Goal: Information Seeking & Learning: Learn about a topic

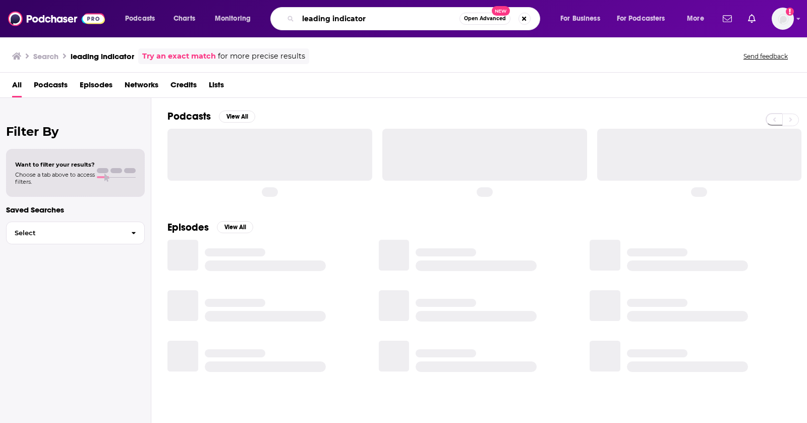
click at [345, 18] on input "leading indicator" at bounding box center [378, 19] width 161 height 16
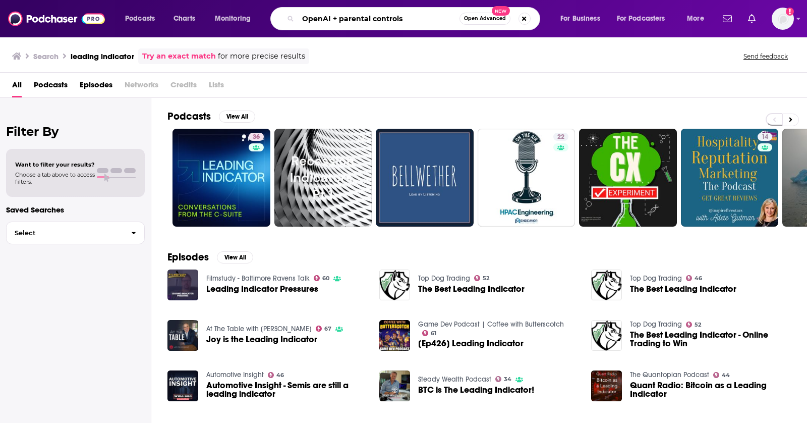
type input "OpenAI + parental controls"
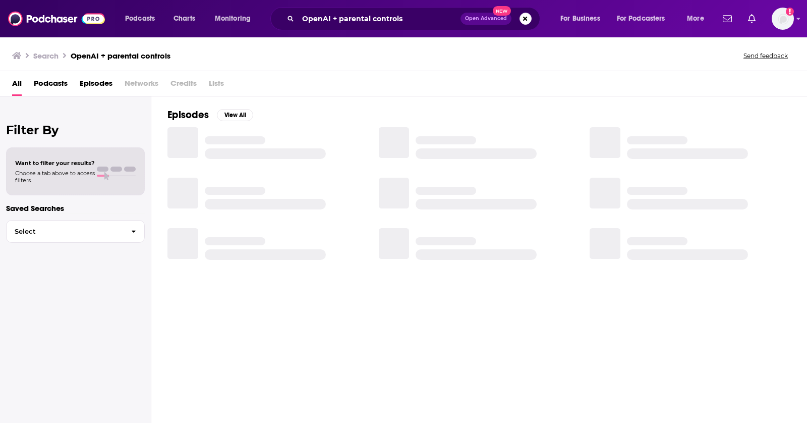
click at [97, 84] on span "Episodes" at bounding box center [96, 85] width 33 height 21
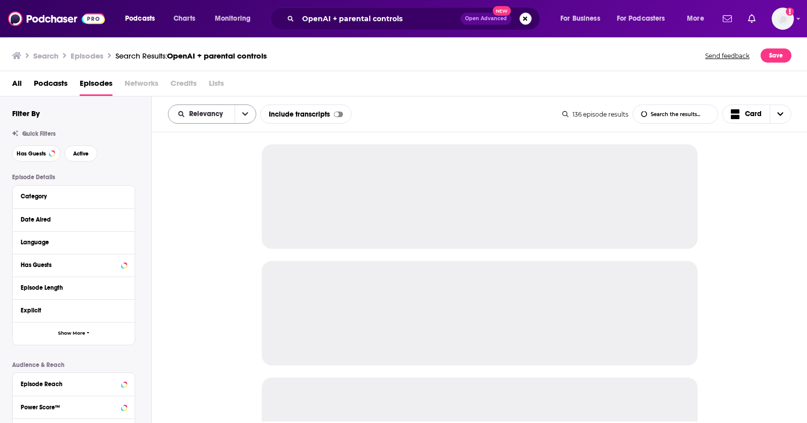
click at [217, 120] on div "Relevancy" at bounding box center [212, 113] width 88 height 19
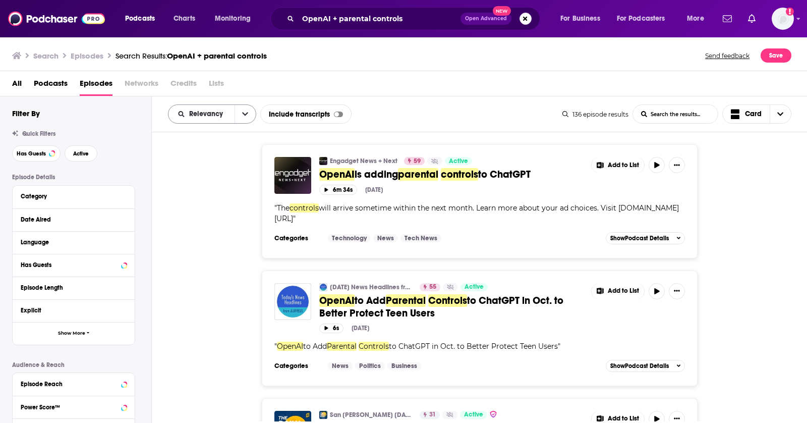
click at [245, 112] on icon "open menu" at bounding box center [245, 113] width 6 height 7
click at [198, 183] on span "New" at bounding box center [219, 183] width 60 height 6
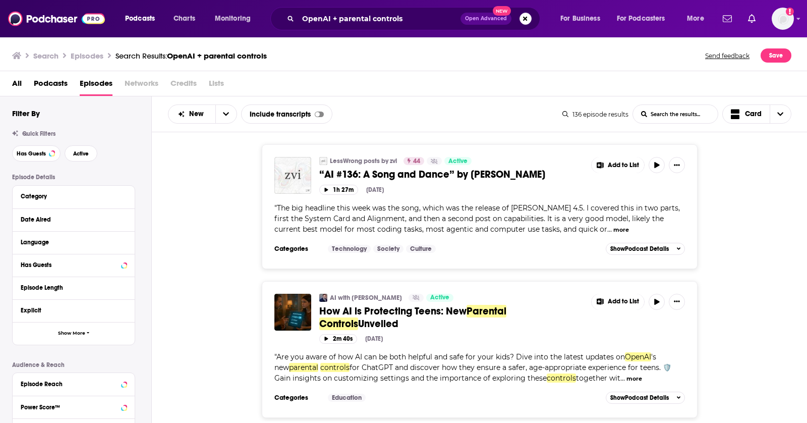
click at [794, 188] on div "LessWrong posts by zvi 44 Active “AI #136: A Song and Dance” by Zvi Add to List…" at bounding box center [480, 206] width 656 height 124
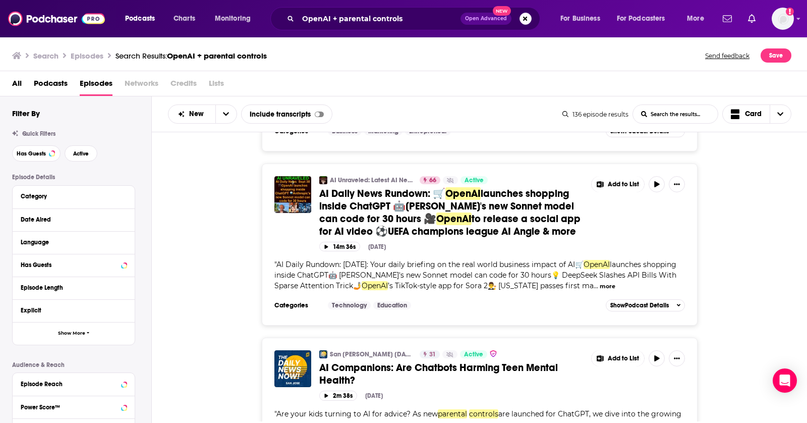
scroll to position [1524, 0]
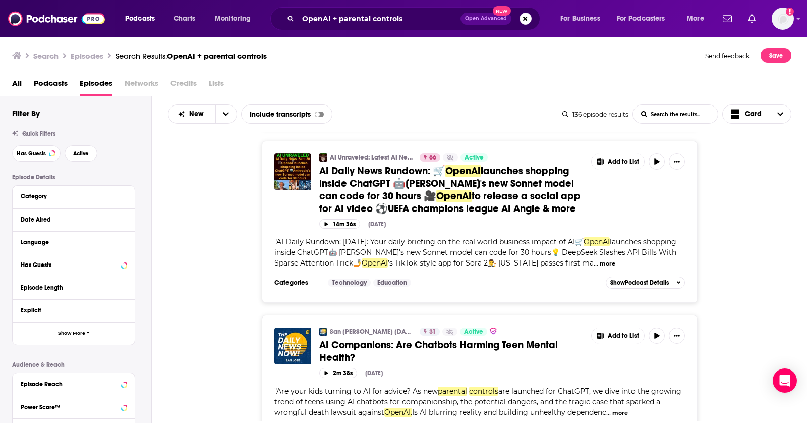
click at [776, 222] on div "AI Unraveled: Latest AI News & Trends, ChatGPT, Gemini, DeepSeek, Gen AI, LLMs,…" at bounding box center [480, 222] width 656 height 162
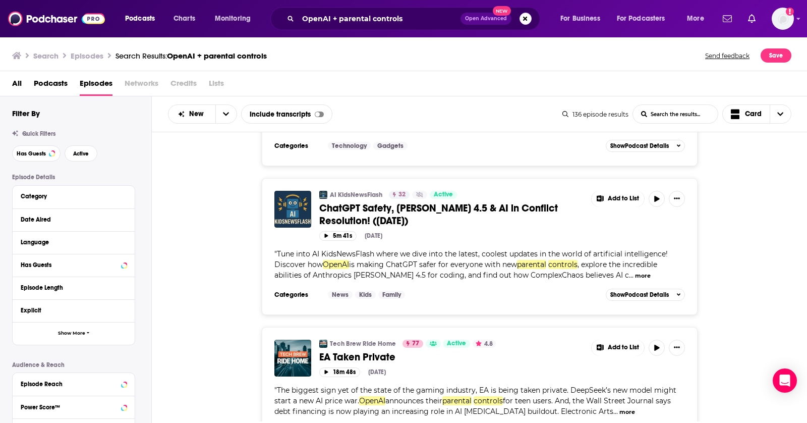
scroll to position [3491, 0]
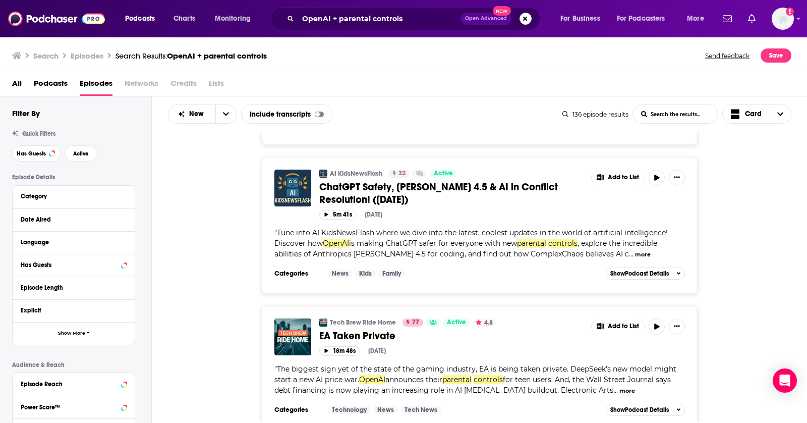
click at [96, 218] on div "Date Aired" at bounding box center [68, 219] width 94 height 7
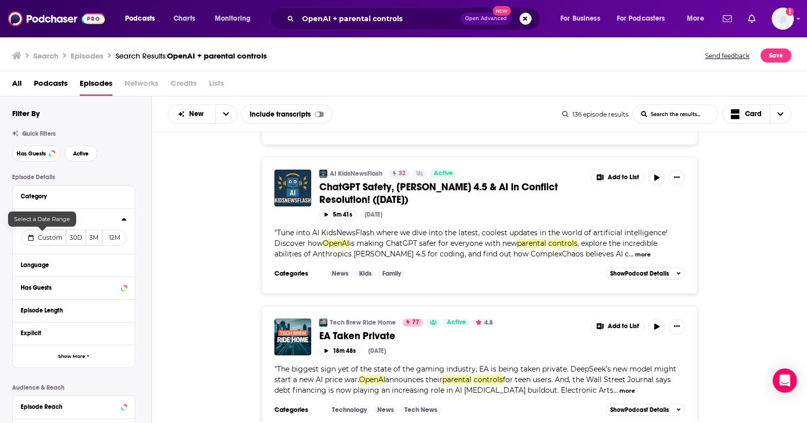
click at [39, 234] on span "Custom" at bounding box center [50, 237] width 25 height 8
select select "9"
select select "2025"
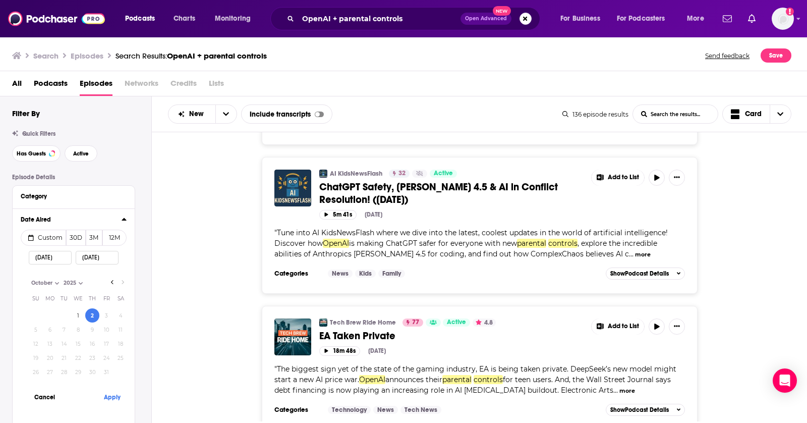
click at [42, 257] on input "10/02/2025" at bounding box center [50, 258] width 43 height 14
click at [112, 280] on icon "Go to previous month" at bounding box center [112, 282] width 4 height 8
select select "8"
click at [122, 354] on button "27" at bounding box center [120, 357] width 14 height 14
type input "09/27/2025"
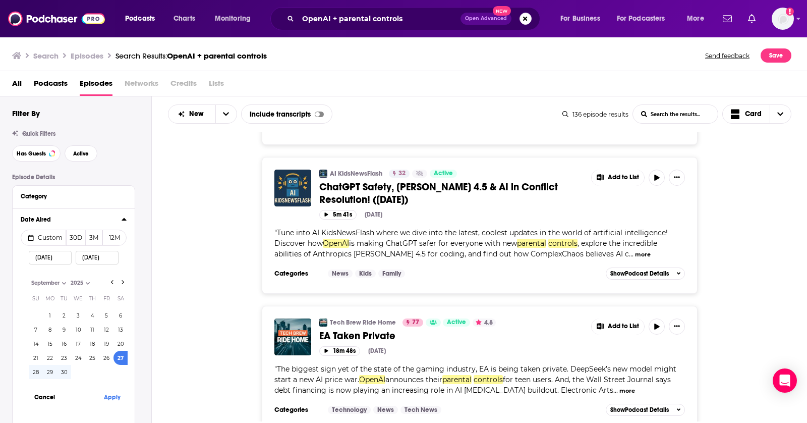
click at [107, 258] on input "10/02/2025" at bounding box center [97, 258] width 43 height 14
click at [108, 395] on button "Apply" at bounding box center [112, 396] width 30 height 19
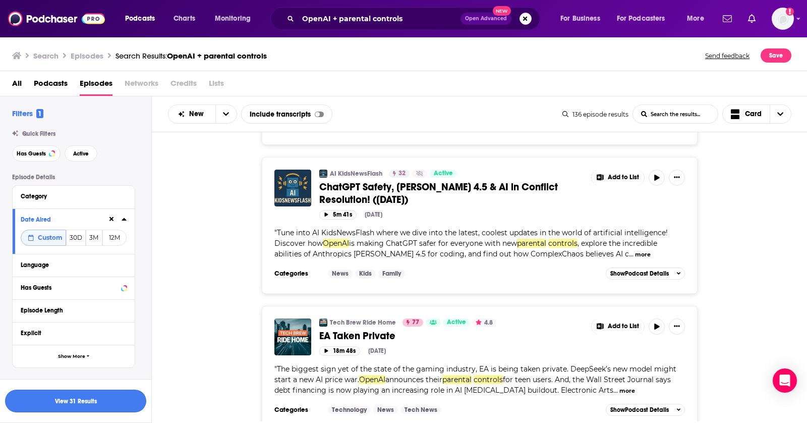
click at [100, 404] on button "View 31 Results" at bounding box center [75, 400] width 141 height 23
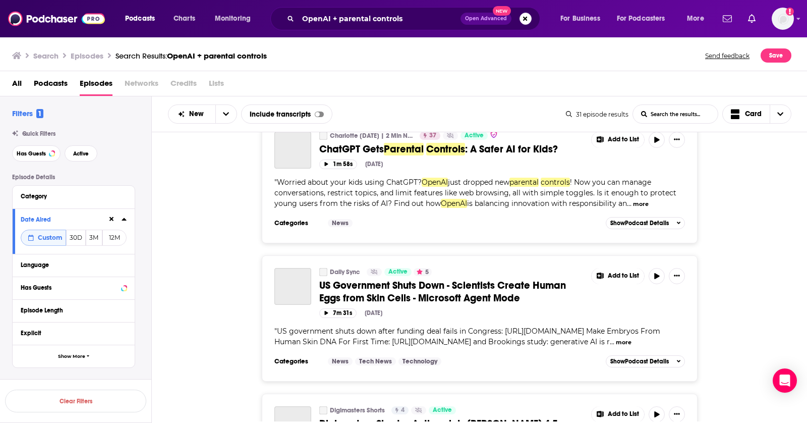
scroll to position [3491, 0]
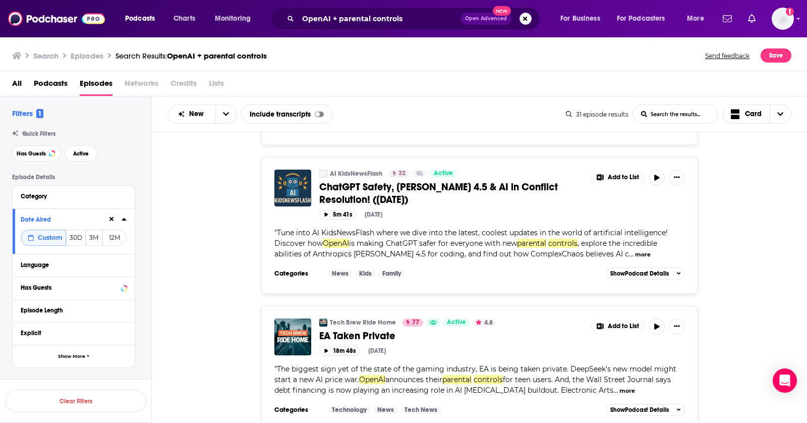
click at [780, 200] on div "AI KidsNewsFlash 32 Active ChatGPT Safety, Claude Sonnet 4.5 & AI in Conflict R…" at bounding box center [480, 225] width 656 height 137
click at [773, 202] on div "AI KidsNewsFlash 32 Active ChatGPT Safety, Claude Sonnet 4.5 & AI in Conflict R…" at bounding box center [480, 225] width 656 height 137
click at [778, 209] on div "AI KidsNewsFlash 32 Active ChatGPT Safety, Claude Sonnet 4.5 & AI in Conflict R…" at bounding box center [480, 225] width 656 height 137
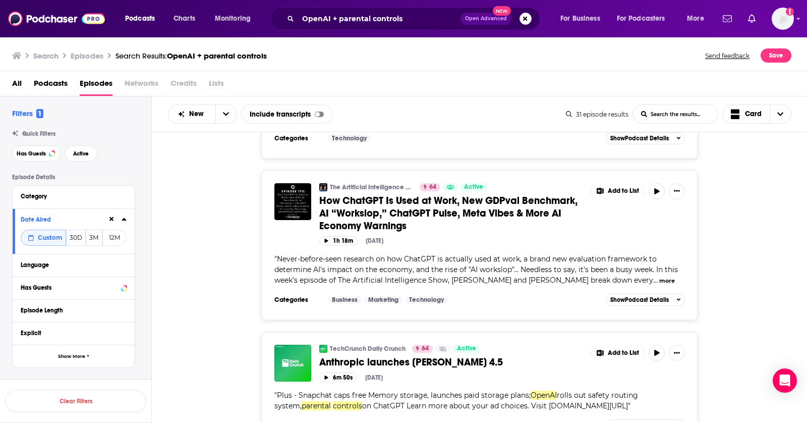
scroll to position [1954, 0]
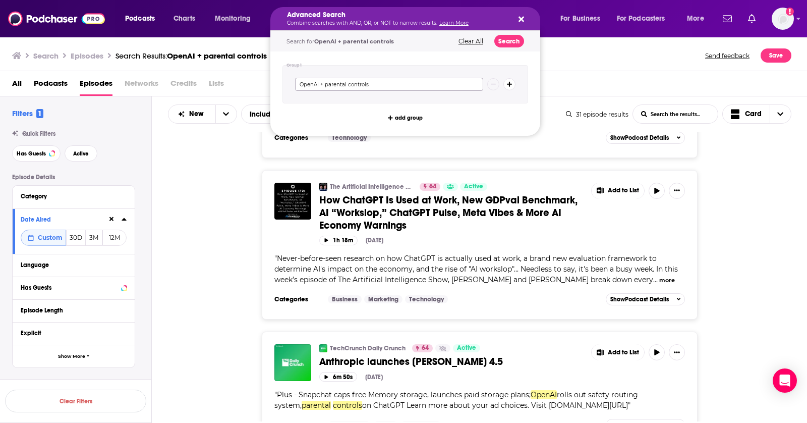
drag, startPoint x: 327, startPoint y: 84, endPoint x: 396, endPoint y: 84, distance: 68.6
click at [396, 84] on input "OpenAI + parental controls" at bounding box center [389, 84] width 188 height 13
click at [312, 82] on input "OpenAI + teens" at bounding box center [389, 84] width 188 height 13
type input "ChatGPT + teens"
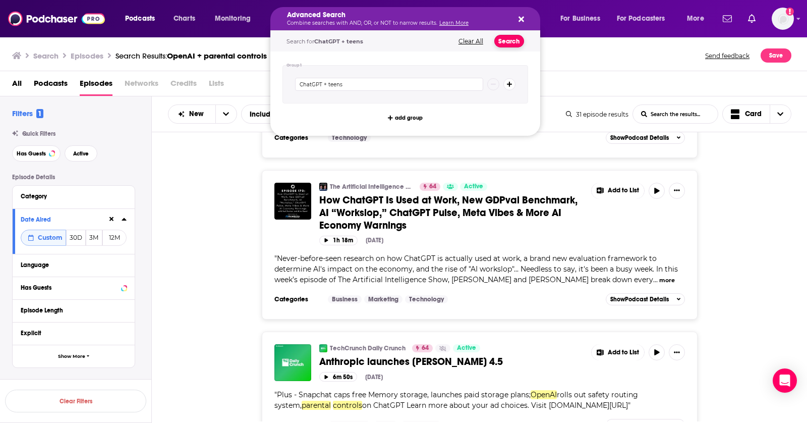
click at [504, 39] on button "Search" at bounding box center [509, 41] width 30 height 13
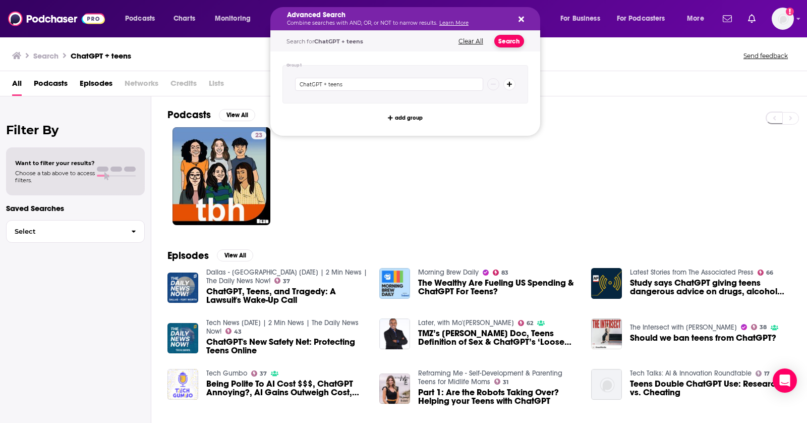
click at [507, 40] on button "Search" at bounding box center [509, 41] width 30 height 13
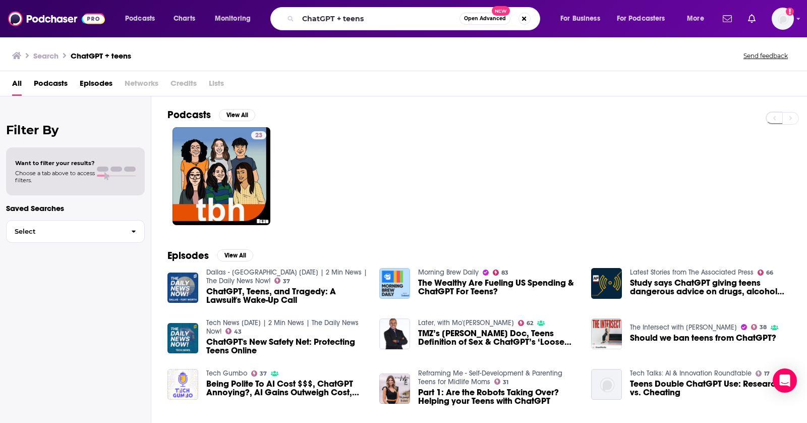
click at [102, 86] on span "Episodes" at bounding box center [96, 85] width 33 height 21
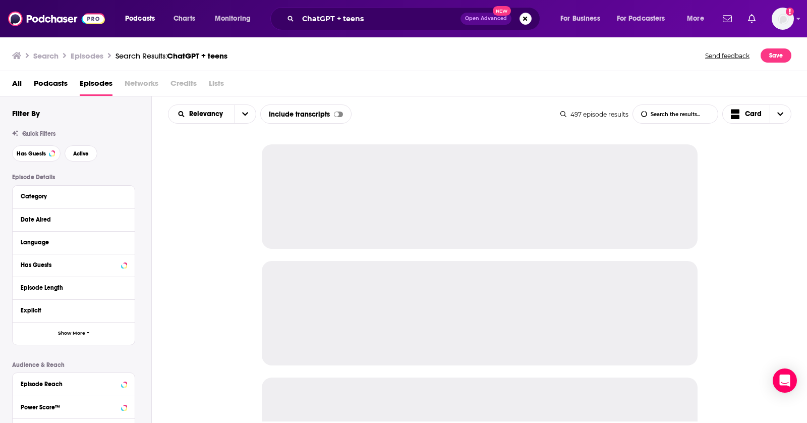
click at [95, 209] on div "Date Aired" at bounding box center [74, 219] width 122 height 23
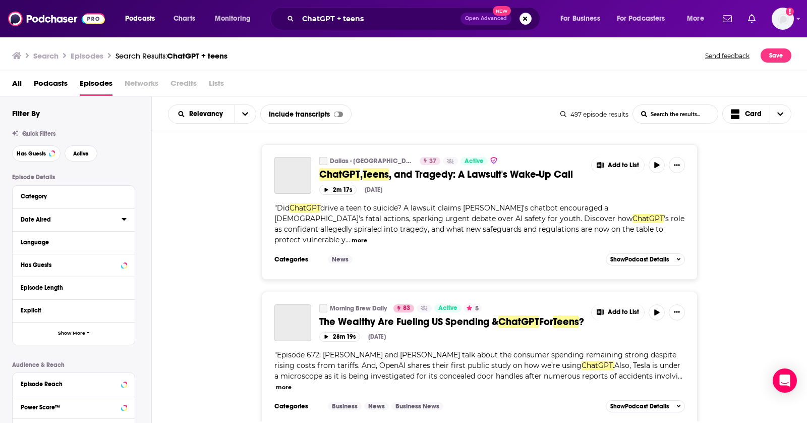
click at [117, 214] on button "Date Aired" at bounding box center [71, 219] width 101 height 13
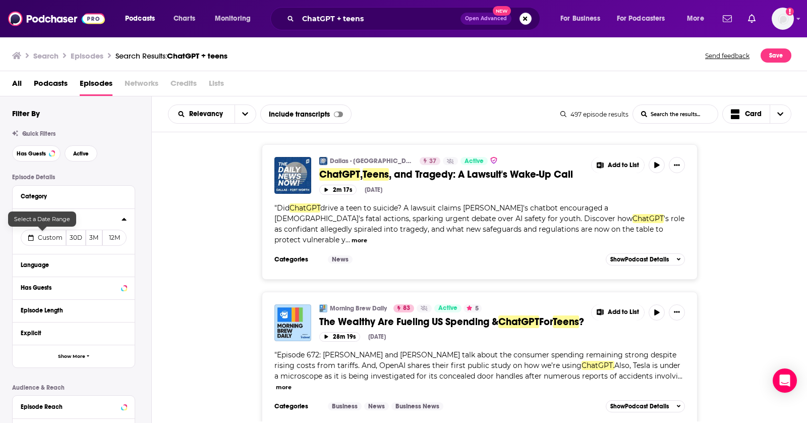
click at [49, 231] on button "Custom" at bounding box center [43, 237] width 45 height 16
select select "9"
select select "2025"
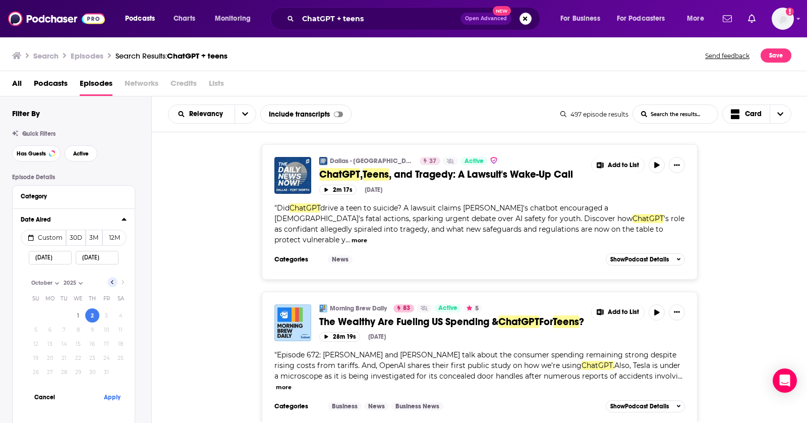
click at [113, 281] on icon "Go to previous month" at bounding box center [112, 282] width 4 height 8
select select "8"
click at [124, 359] on button "27" at bounding box center [120, 357] width 14 height 14
type input "09/27/2025"
click at [108, 393] on button "Apply" at bounding box center [112, 396] width 30 height 19
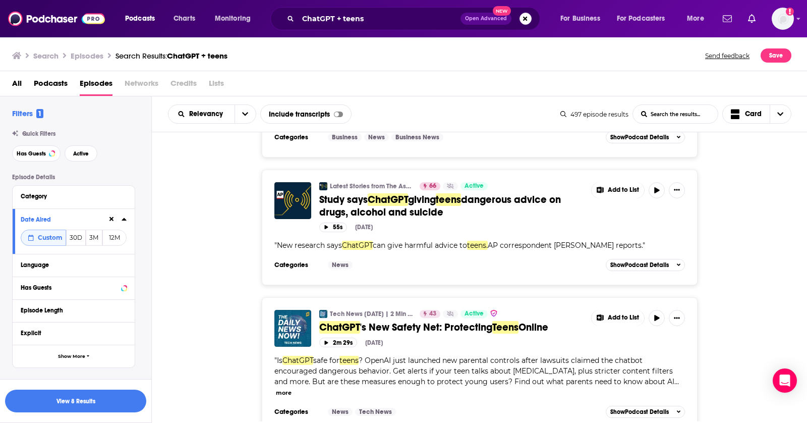
scroll to position [291, 0]
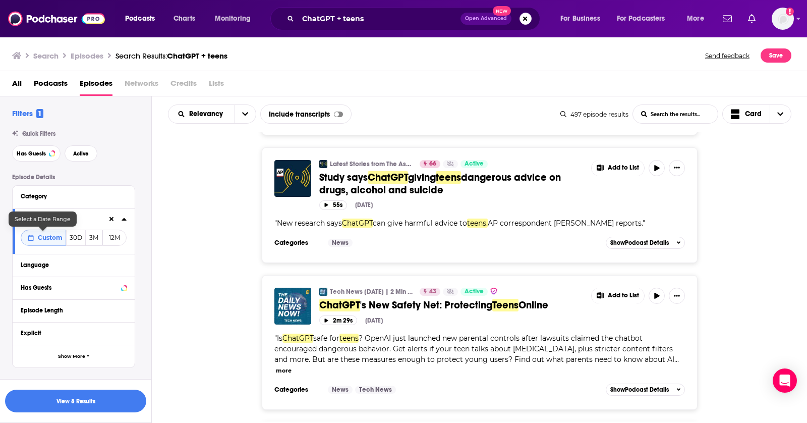
click at [48, 240] on span "Custom" at bounding box center [50, 237] width 25 height 8
select select "8"
select select "2025"
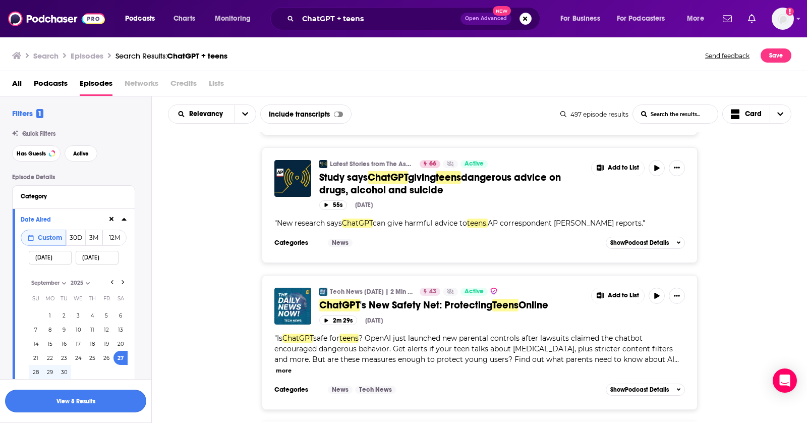
click at [99, 396] on button "View 8 Results" at bounding box center [75, 400] width 141 height 23
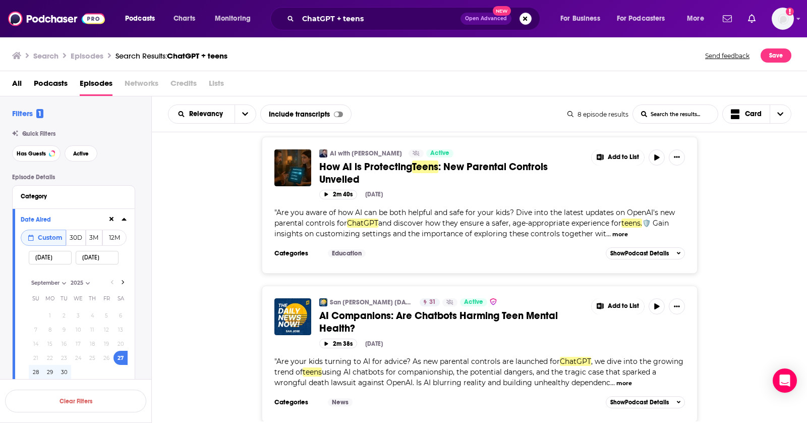
click at [746, 347] on div "San Jose Today | 2 Min News | The Daily News Now! 31 Active AI Companions: Are …" at bounding box center [480, 353] width 656 height 137
